Goal: Information Seeking & Learning: Understand process/instructions

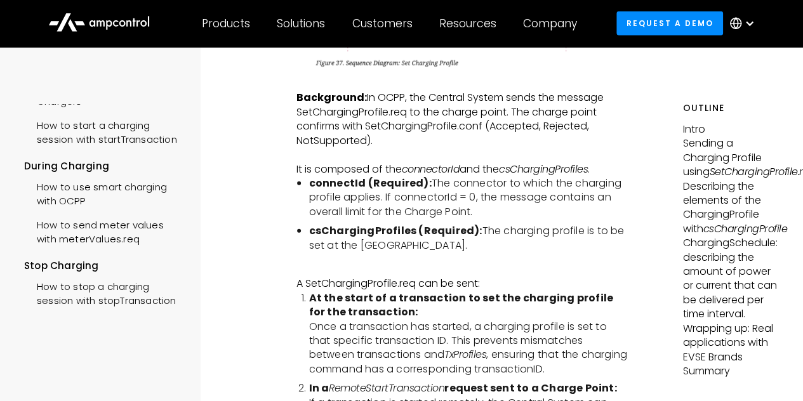
scroll to position [1787, 0]
click at [119, 22] on icon at bounding box center [99, 21] width 102 height 30
click at [91, 212] on div "How to send meter values with meterValues.req" at bounding box center [104, 231] width 161 height 38
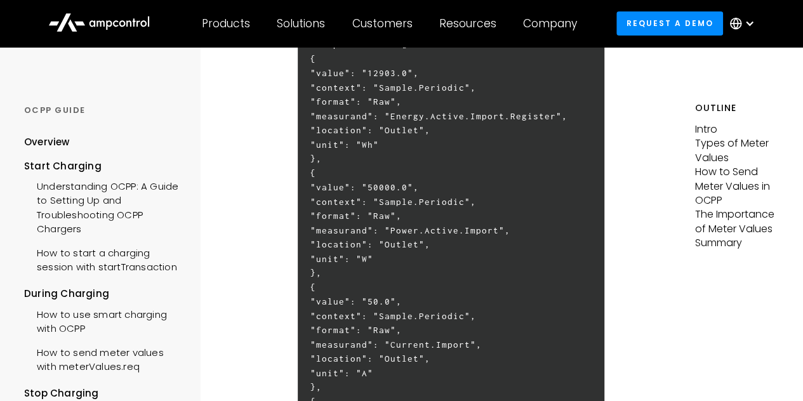
scroll to position [2507, 0]
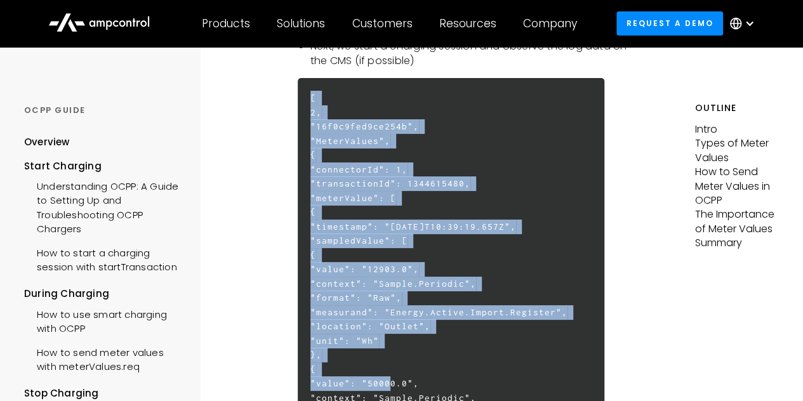
scroll to position [2477, 0]
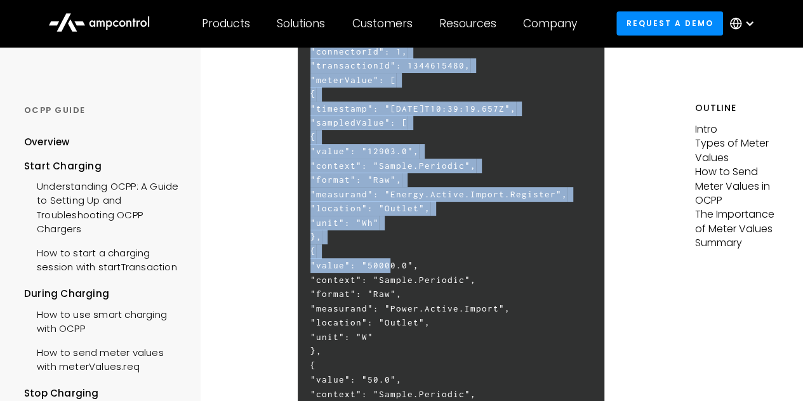
drag, startPoint x: 311, startPoint y: 110, endPoint x: 382, endPoint y: 401, distance: 300.2
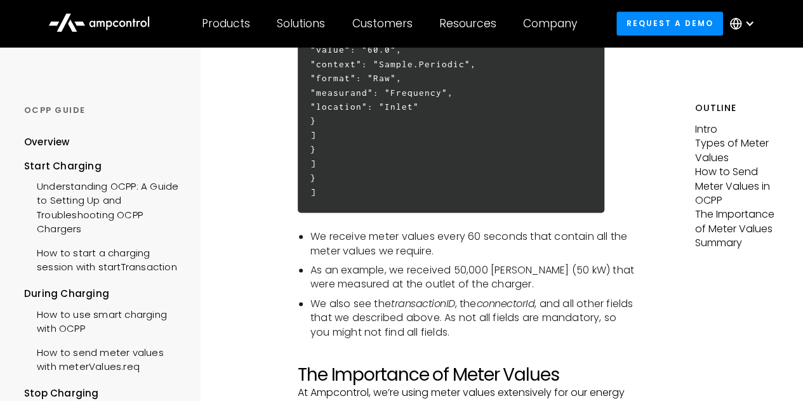
scroll to position [3275, 0]
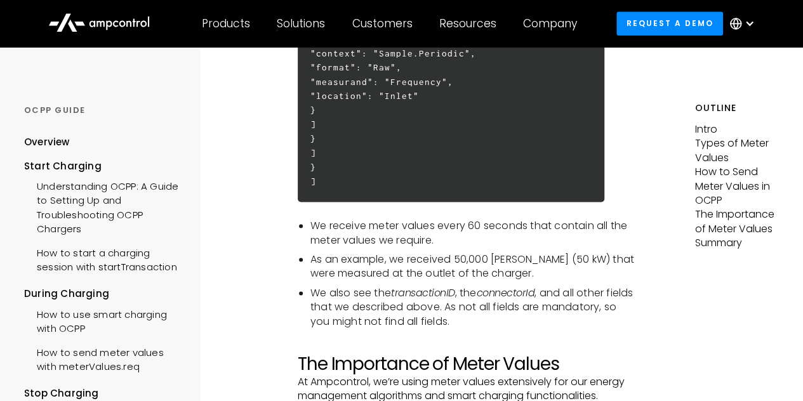
drag, startPoint x: 316, startPoint y: 218, endPoint x: 285, endPoint y: 166, distance: 61.0
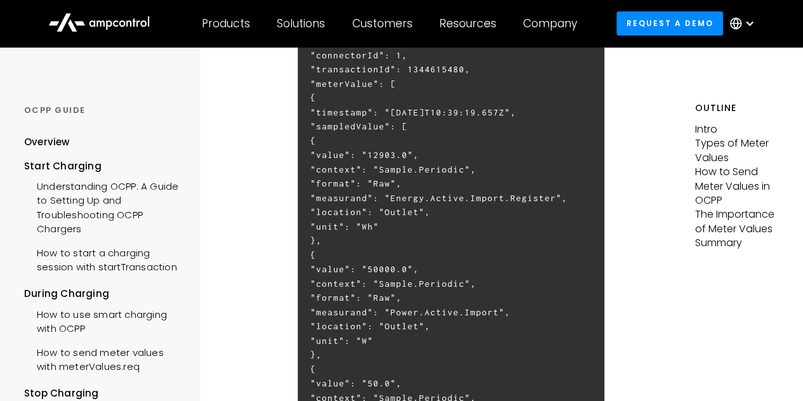
scroll to position [2474, 0]
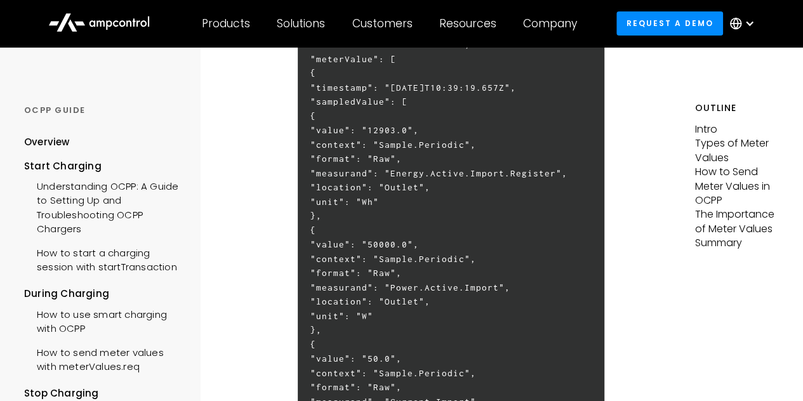
scroll to position [2497, 0]
drag, startPoint x: 370, startPoint y: 133, endPoint x: 391, endPoint y: 246, distance: 115.7
click at [711, 144] on p "Types of Meter Values" at bounding box center [737, 151] width 84 height 29
